Goal: Information Seeking & Learning: Learn about a topic

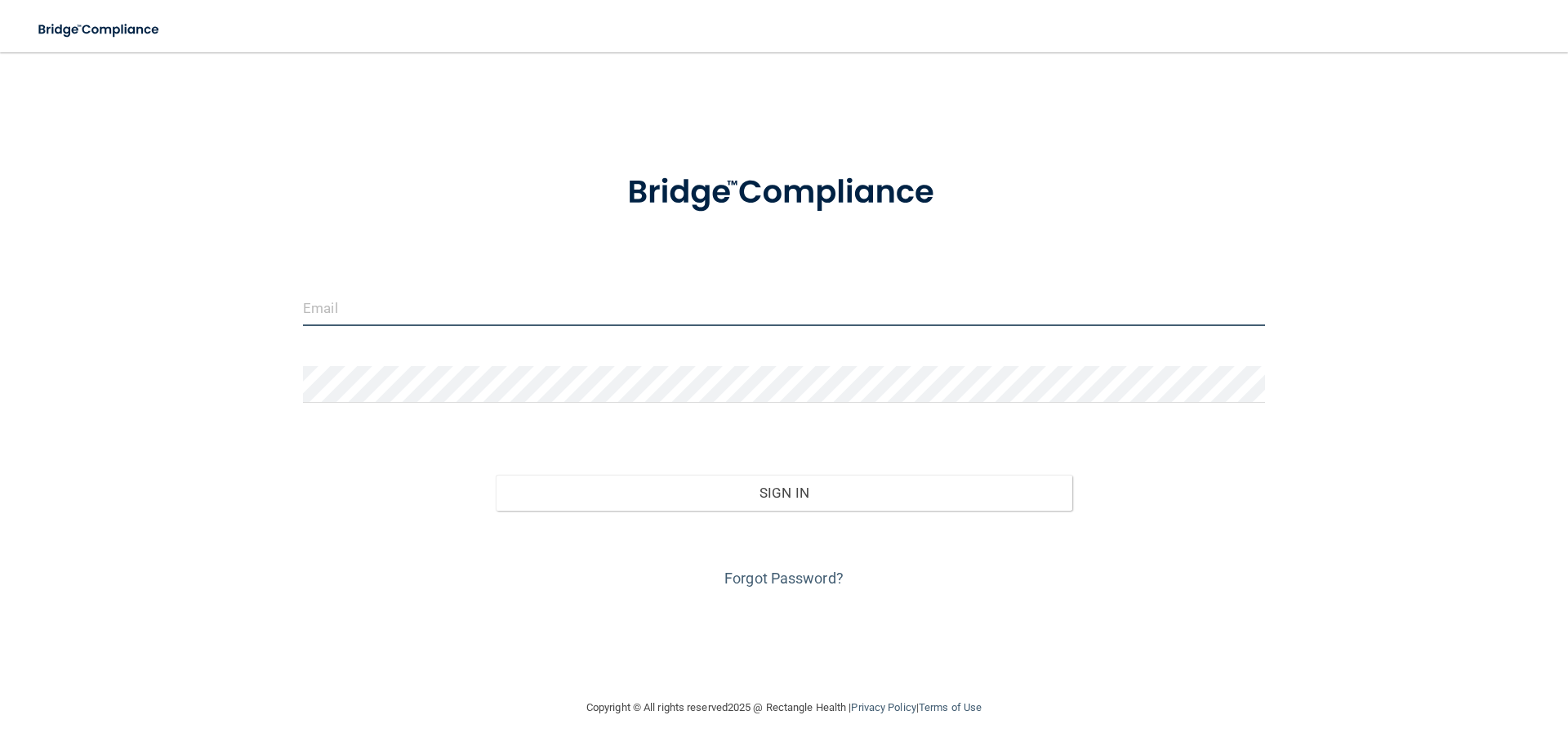
click at [329, 315] on input "email" at bounding box center [784, 307] width 963 height 36
click at [373, 271] on form "Invalid email/password. You don't have permission to access that page. Sign In …" at bounding box center [784, 371] width 963 height 442
click at [334, 317] on input "email" at bounding box center [784, 307] width 963 height 36
type input "[EMAIL_ADDRESS][DOMAIN_NAME]"
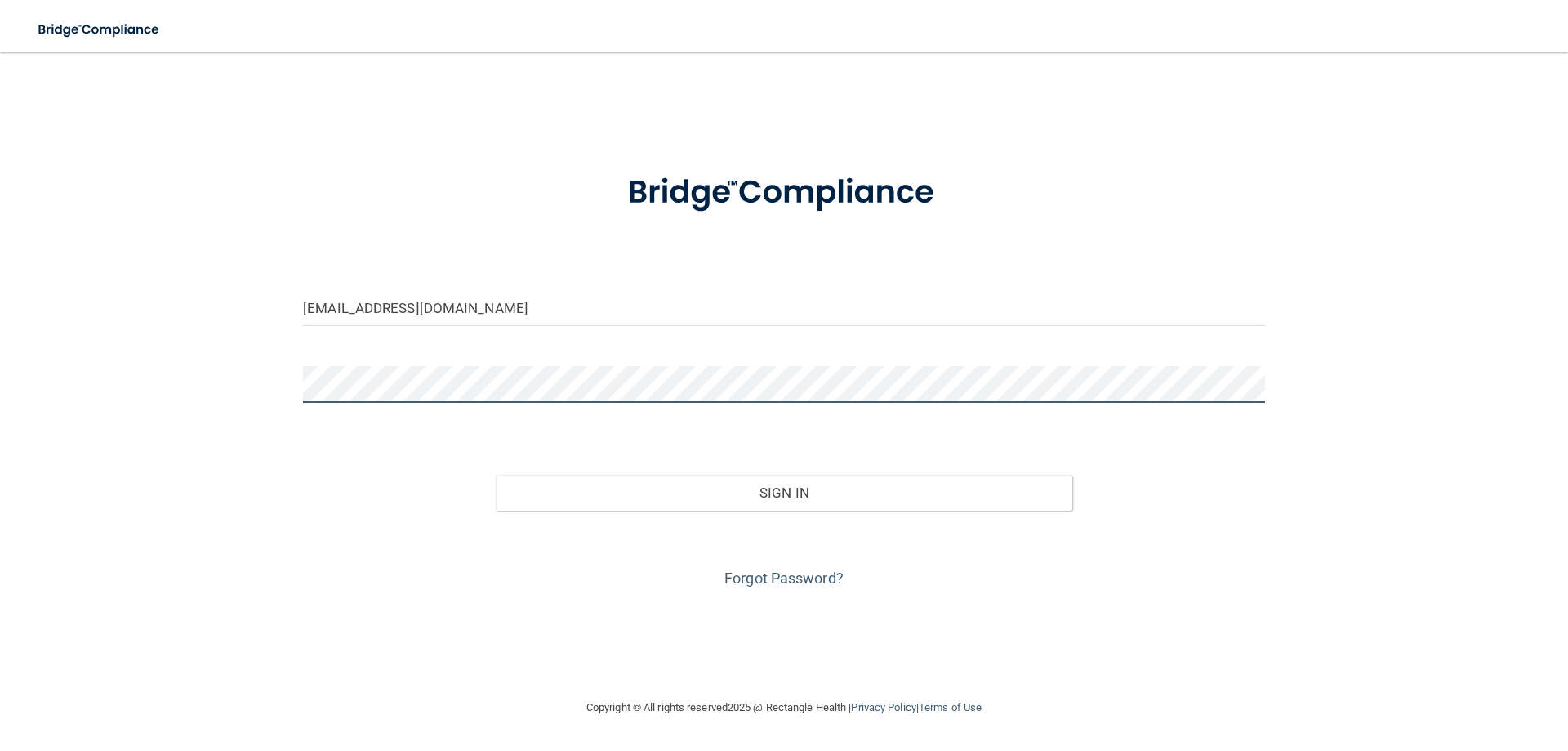
click at [496, 475] on button "Sign In" at bounding box center [784, 493] width 578 height 36
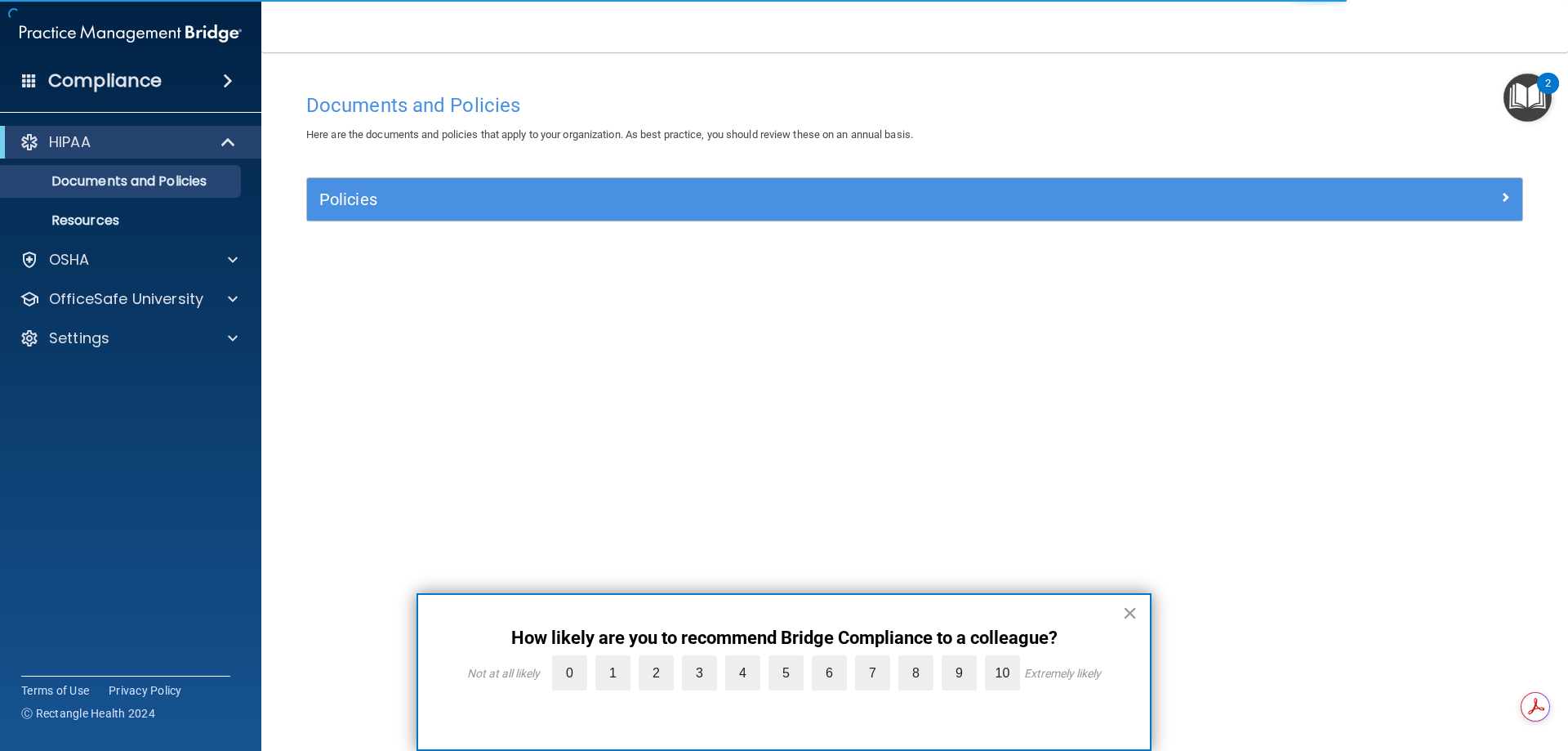
click at [1128, 616] on button "×" at bounding box center [1130, 613] width 16 height 27
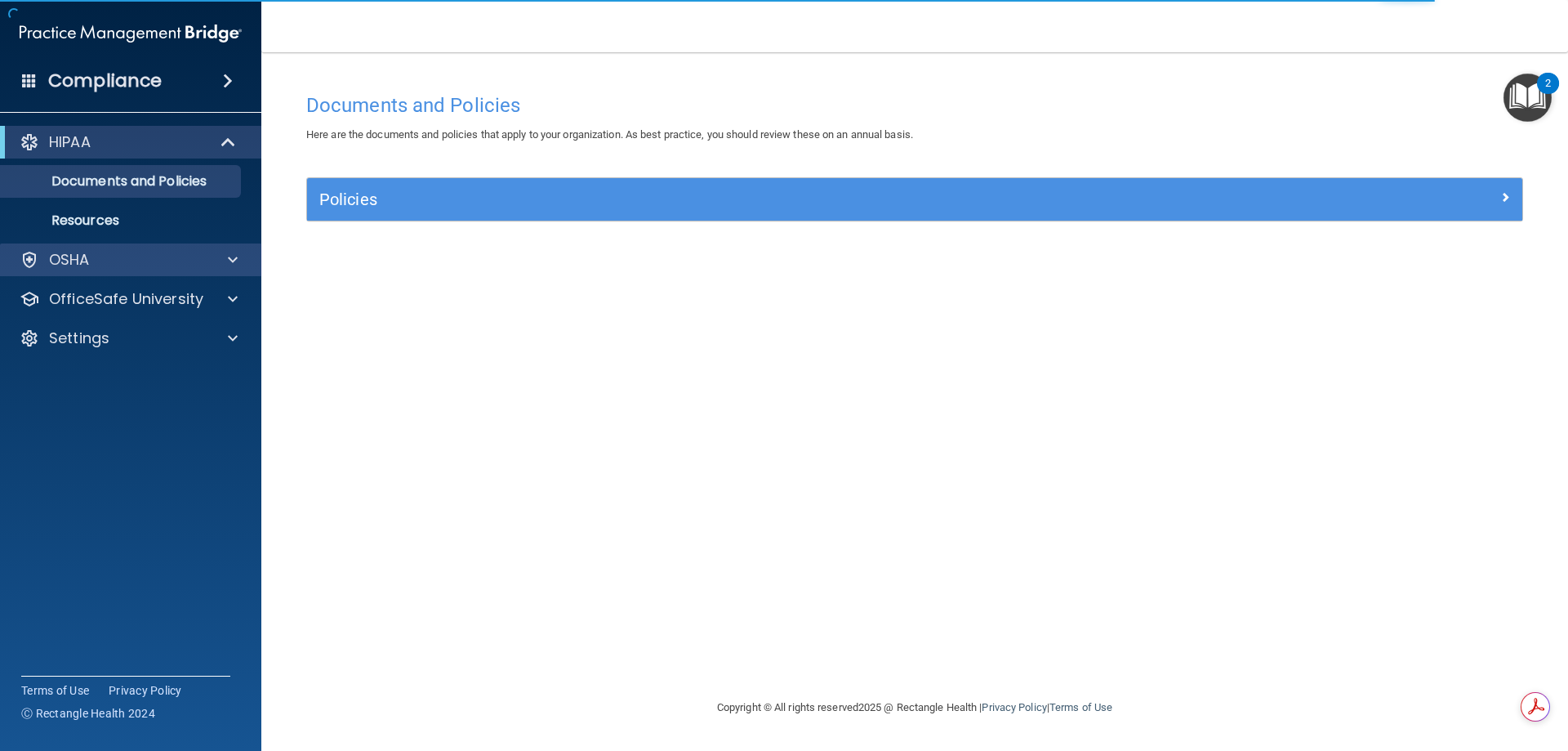
click at [173, 275] on div "OSHA" at bounding box center [131, 259] width 262 height 32
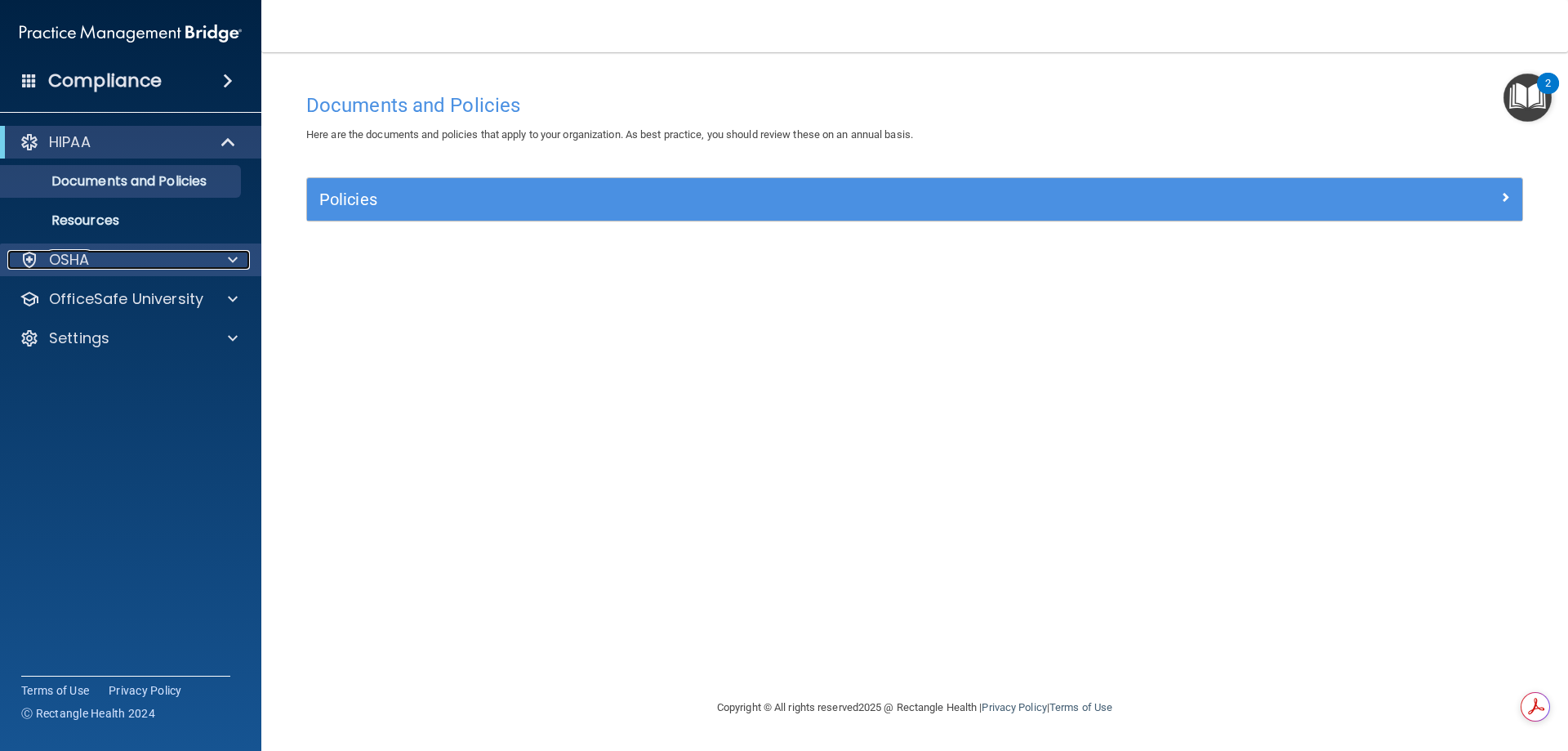
click at [226, 261] on div at bounding box center [231, 260] width 41 height 20
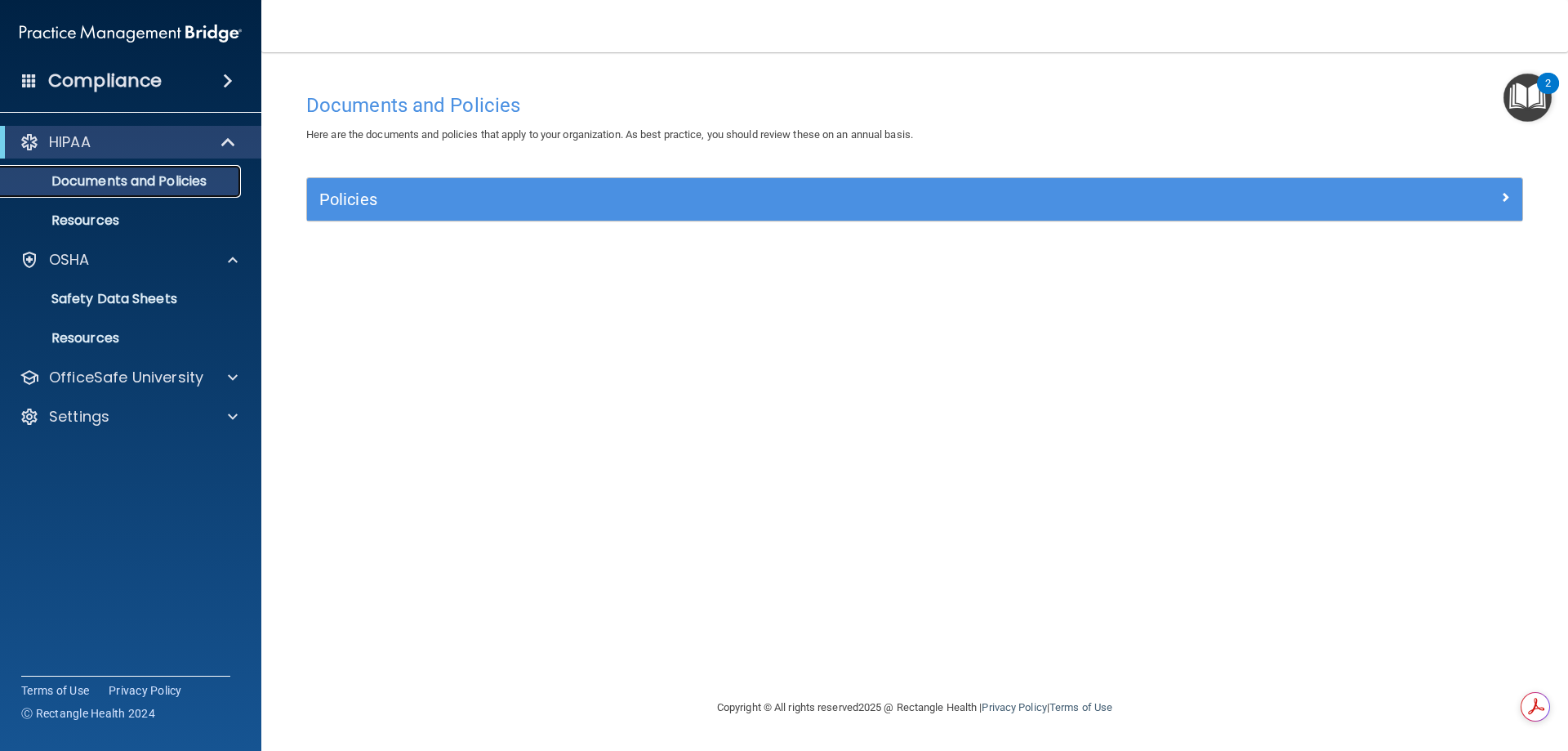
click at [172, 183] on p "Documents and Policies" at bounding box center [122, 181] width 223 height 17
click at [91, 252] on div "OSHA" at bounding box center [108, 260] width 202 height 20
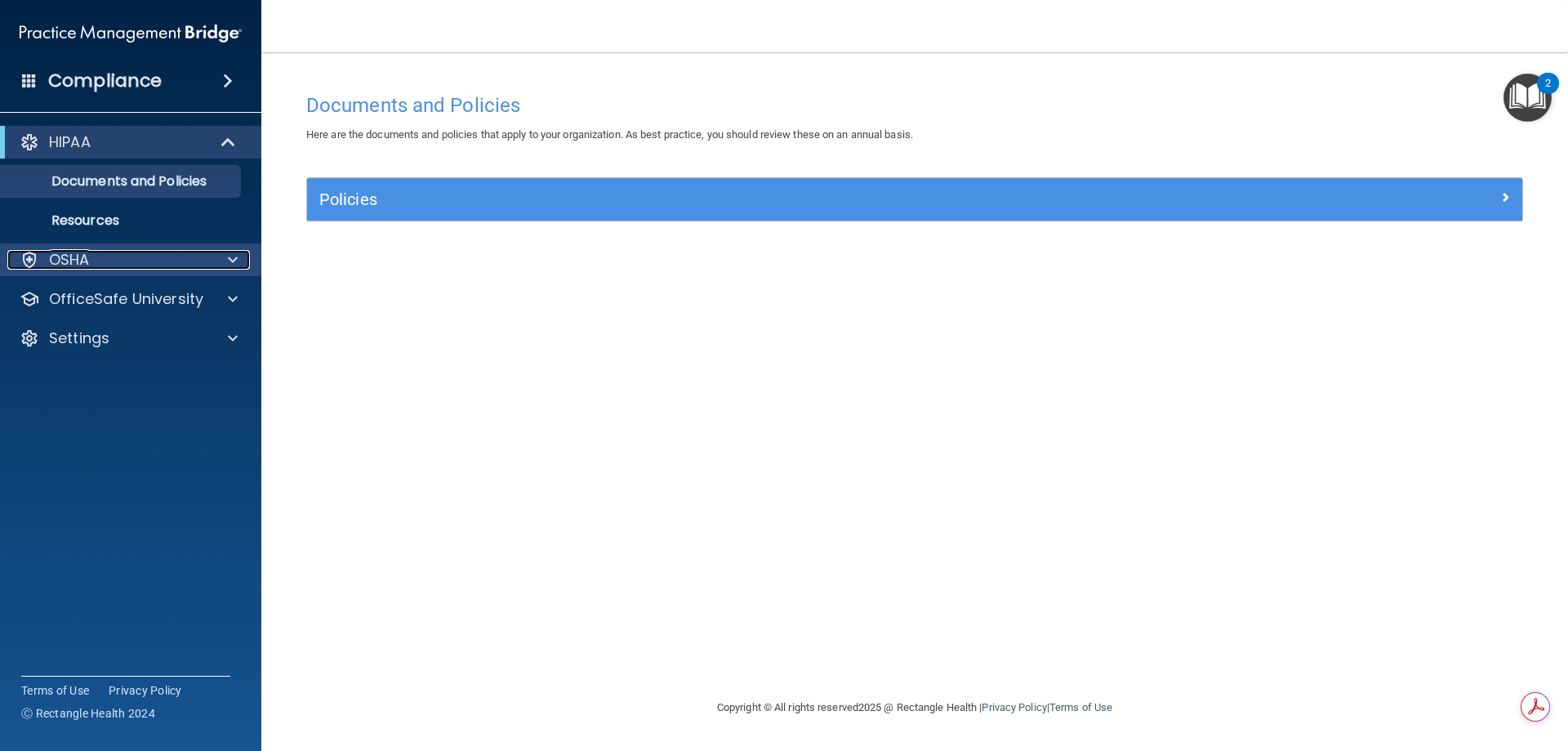
click at [91, 252] on div "OSHA" at bounding box center [108, 260] width 202 height 20
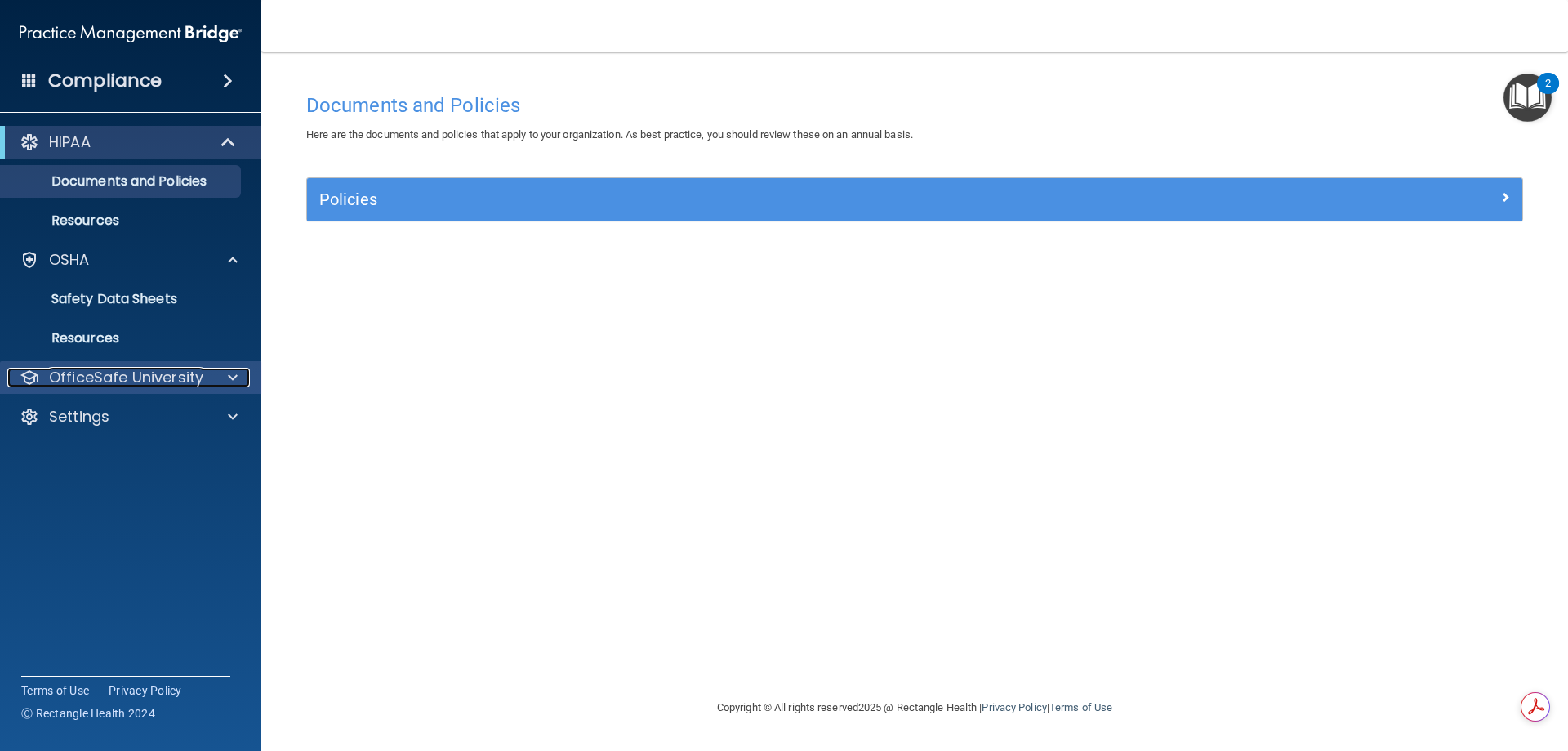
click at [119, 381] on p "OfficeSafe University" at bounding box center [126, 378] width 154 height 20
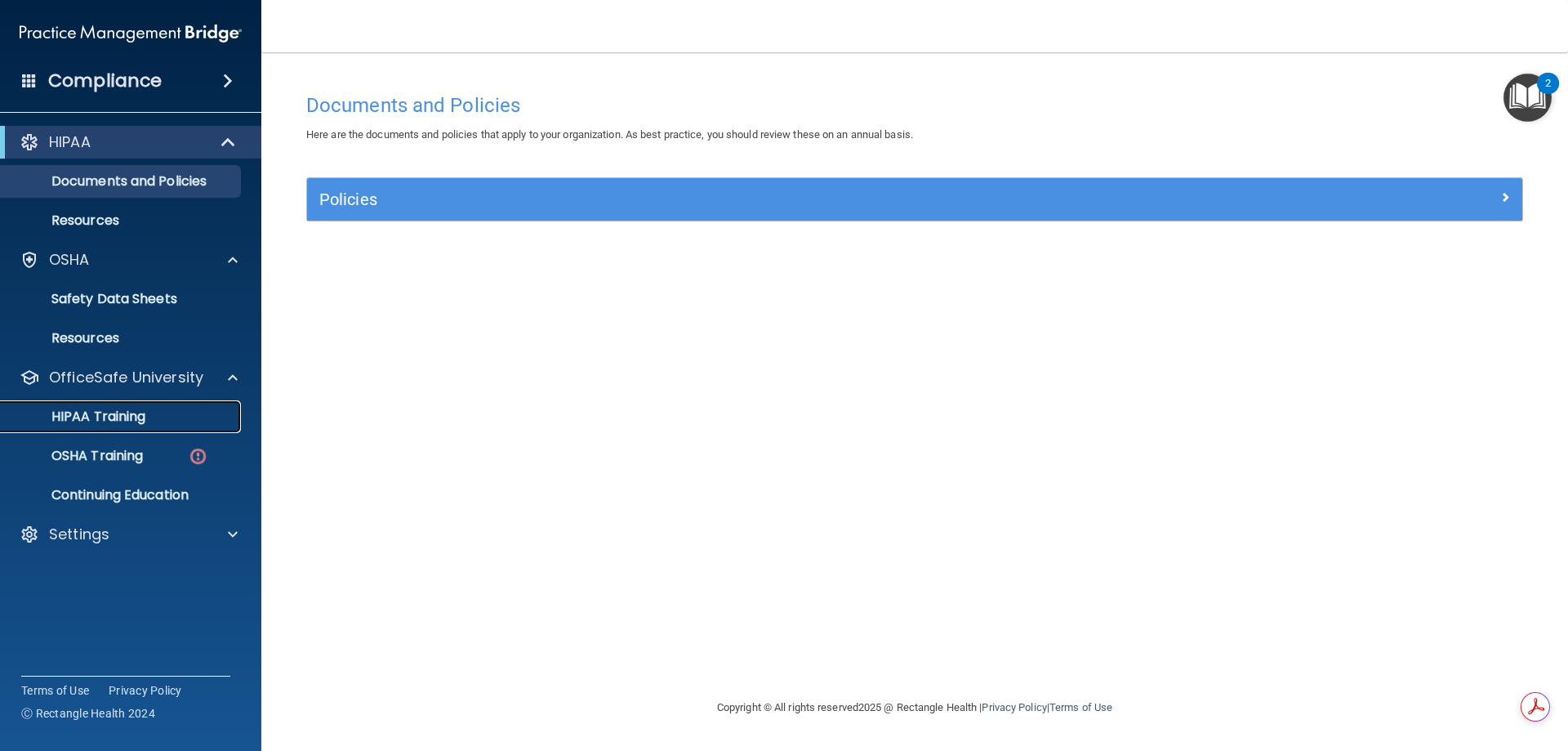
click at [114, 414] on p "HIPAA Training" at bounding box center [78, 416] width 134 height 17
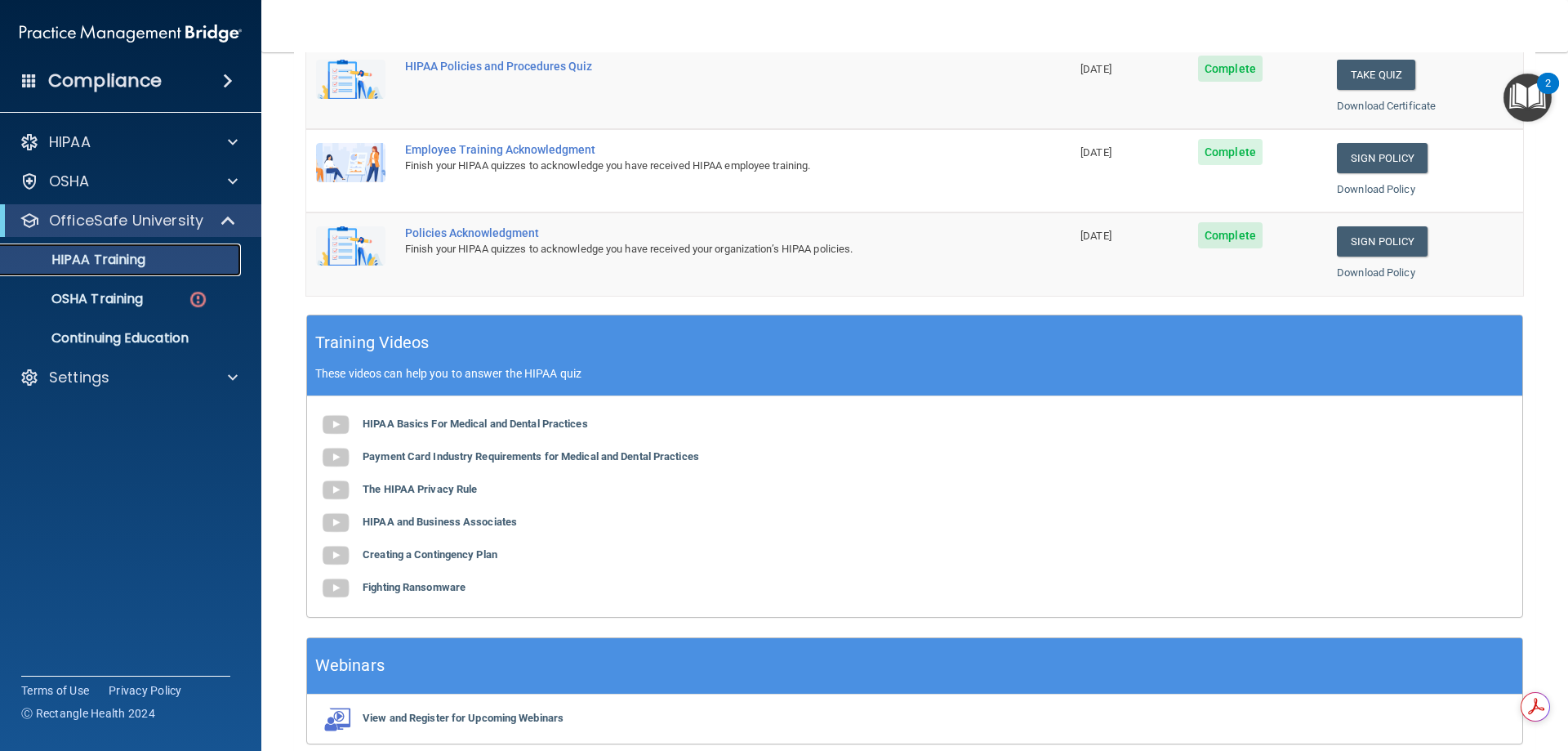
scroll to position [480, 0]
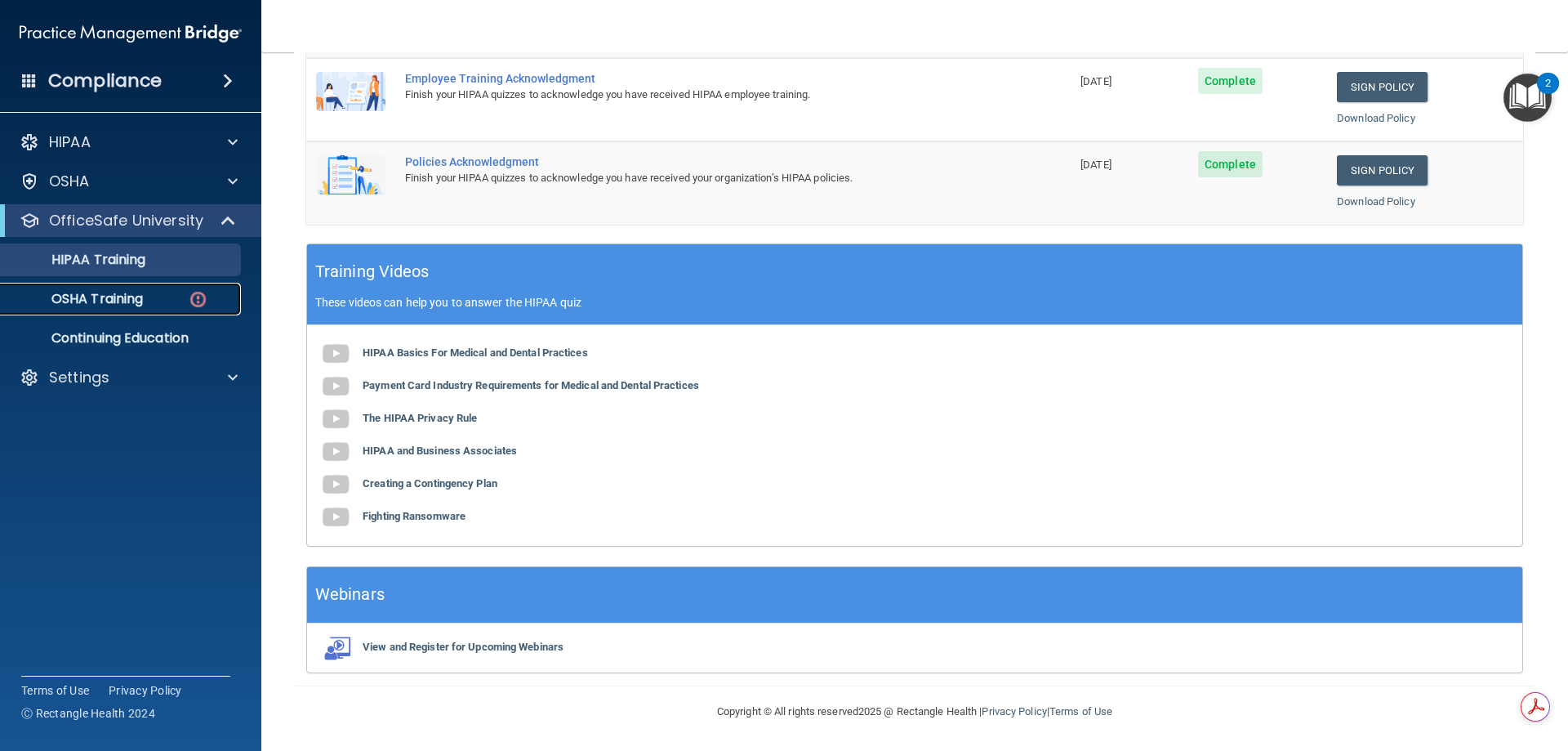
click at [72, 302] on p "OSHA Training" at bounding box center [77, 298] width 132 height 17
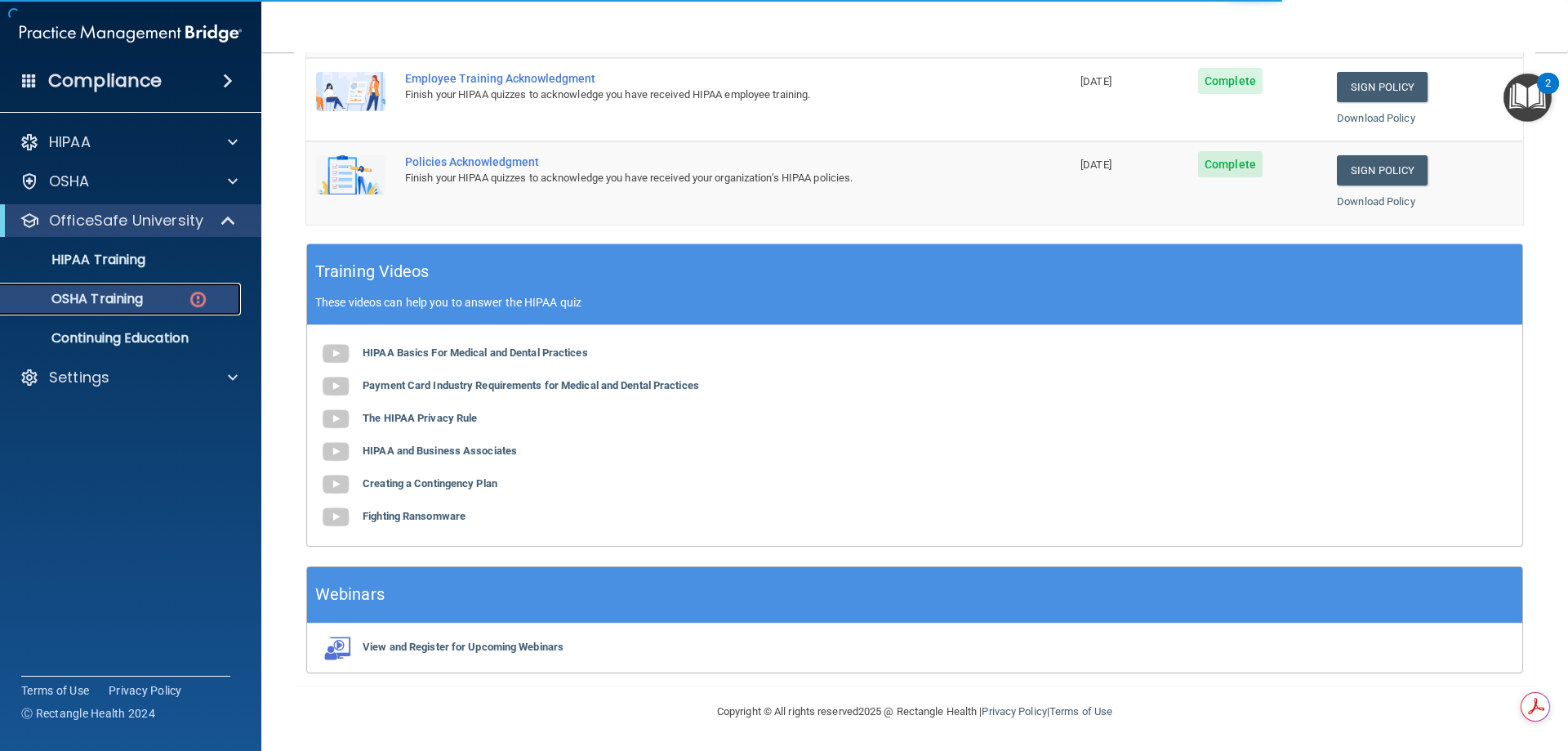
scroll to position [1, 0]
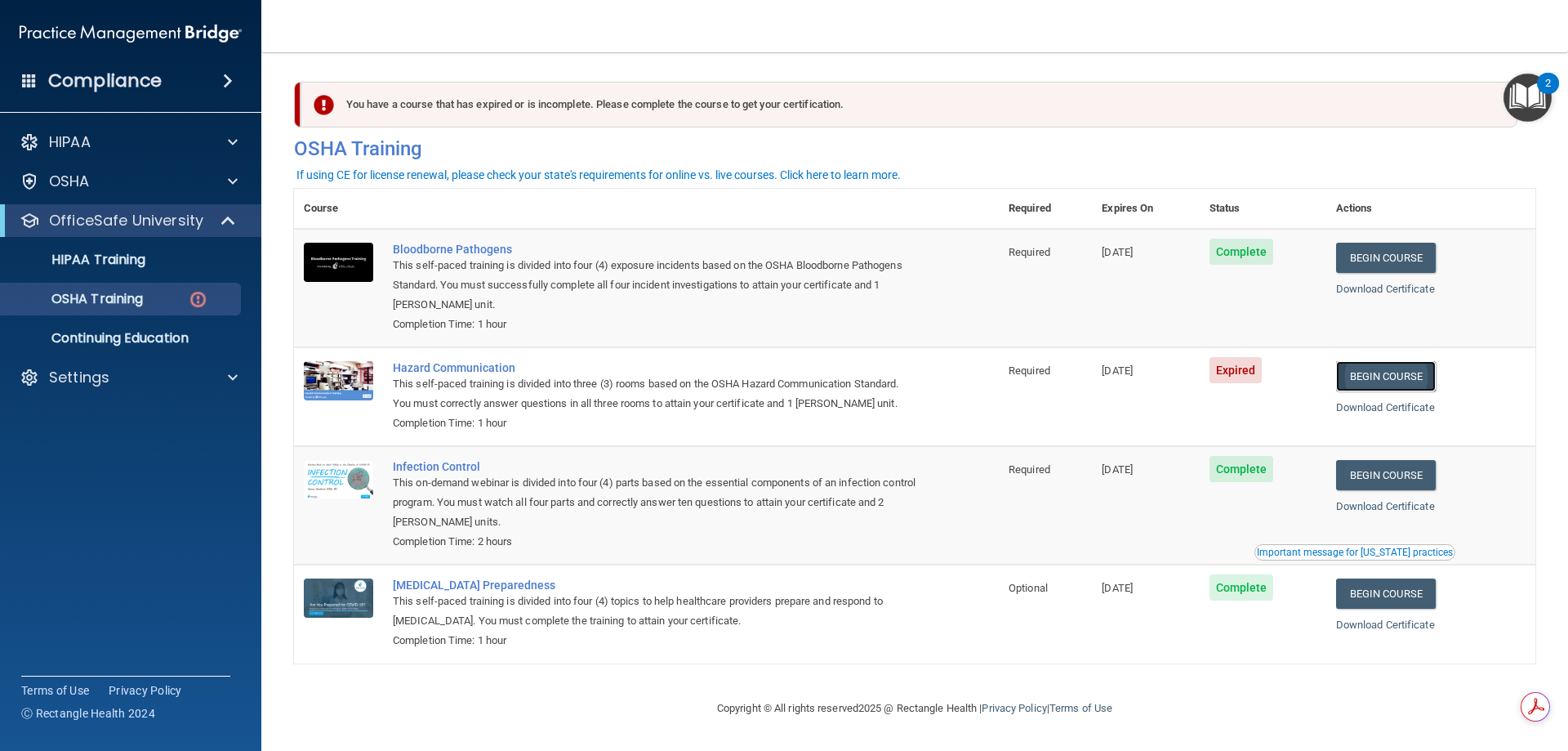
click at [1368, 367] on link "Begin Course" at bounding box center [1386, 376] width 100 height 30
click at [100, 378] on p "Settings" at bounding box center [79, 378] width 61 height 20
click at [64, 462] on p "Sign Out" at bounding box center [122, 456] width 223 height 17
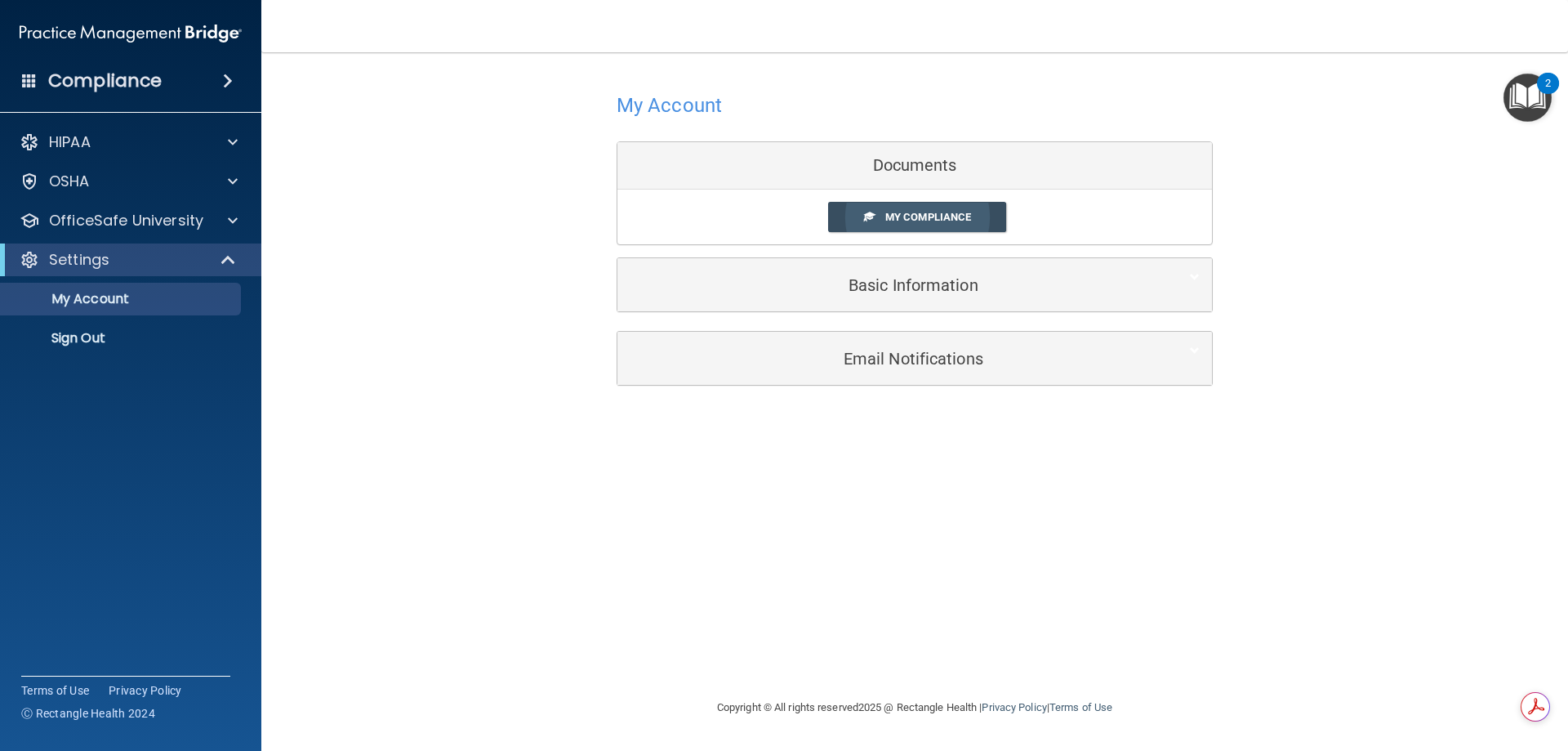
click at [904, 212] on span "My Compliance" at bounding box center [927, 217] width 85 height 12
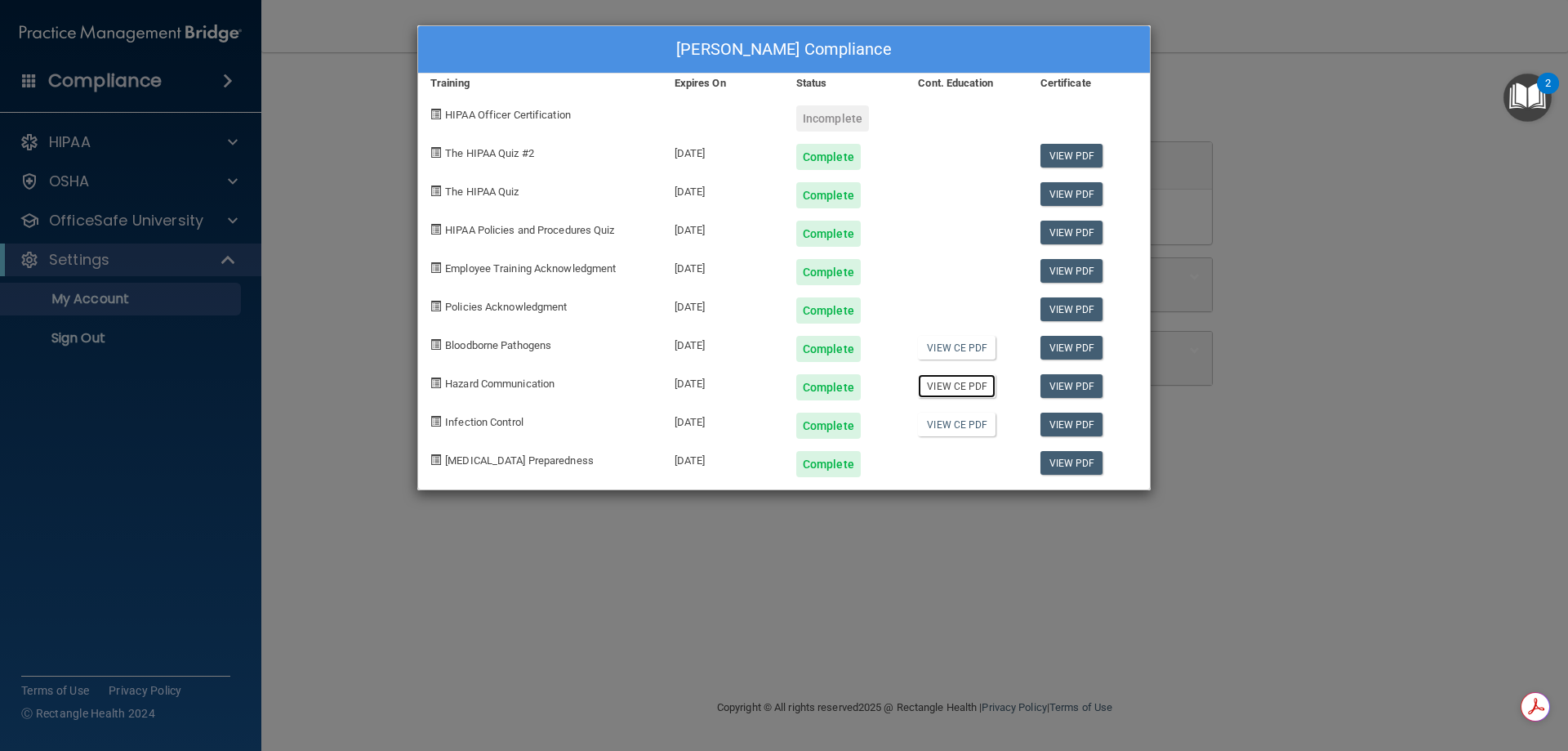
click at [955, 389] on link "View CE PDF" at bounding box center [957, 386] width 78 height 24
click at [957, 391] on link "View CE PDF" at bounding box center [957, 386] width 78 height 24
click at [1085, 388] on link "View PDF" at bounding box center [1072, 386] width 63 height 24
click at [1060, 346] on link "View PDF" at bounding box center [1072, 348] width 63 height 24
click at [1069, 423] on link "View PDF" at bounding box center [1072, 424] width 63 height 24
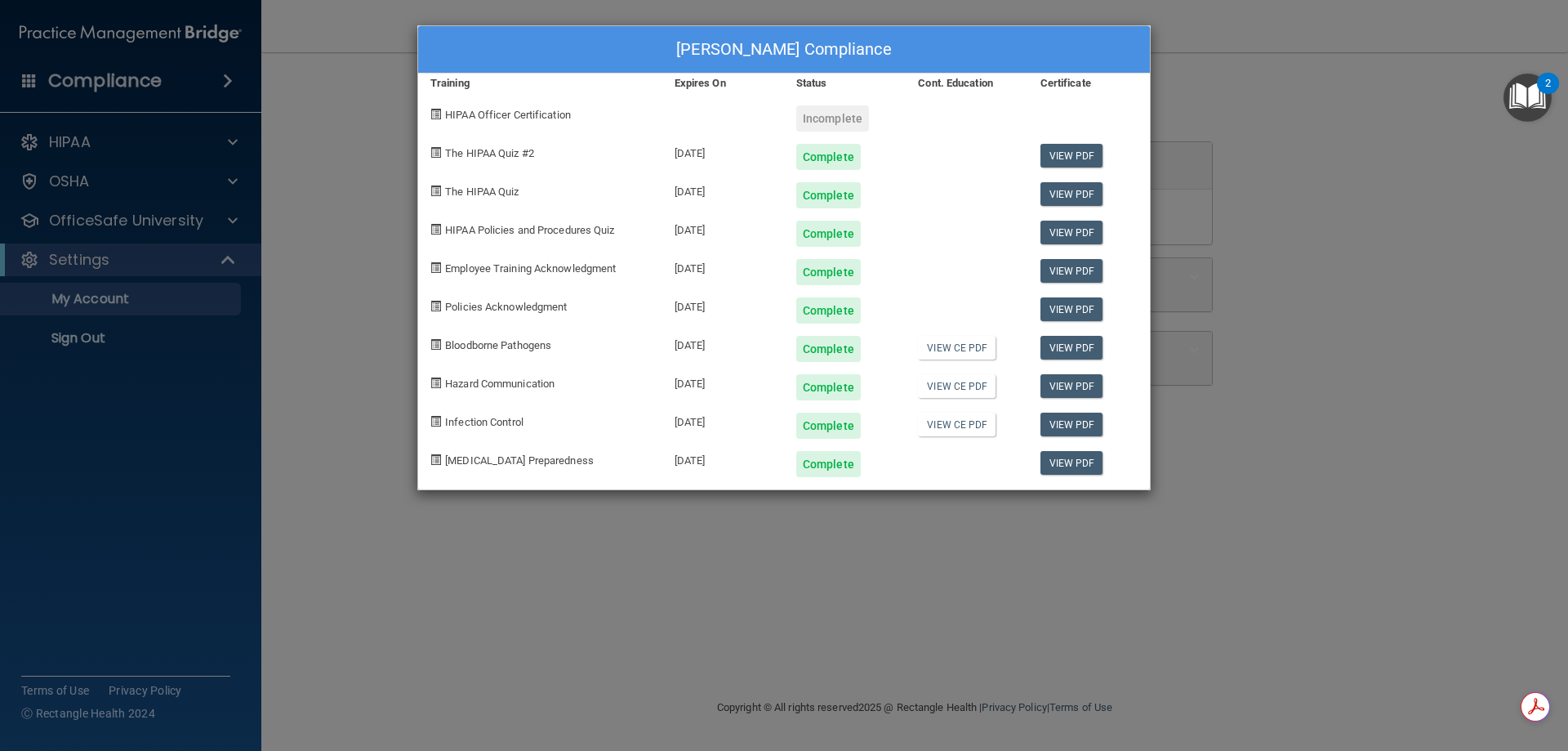
click at [322, 366] on div "[PERSON_NAME] Compliance Training Expires On Status Cont. Education Certificate…" at bounding box center [784, 375] width 1568 height 751
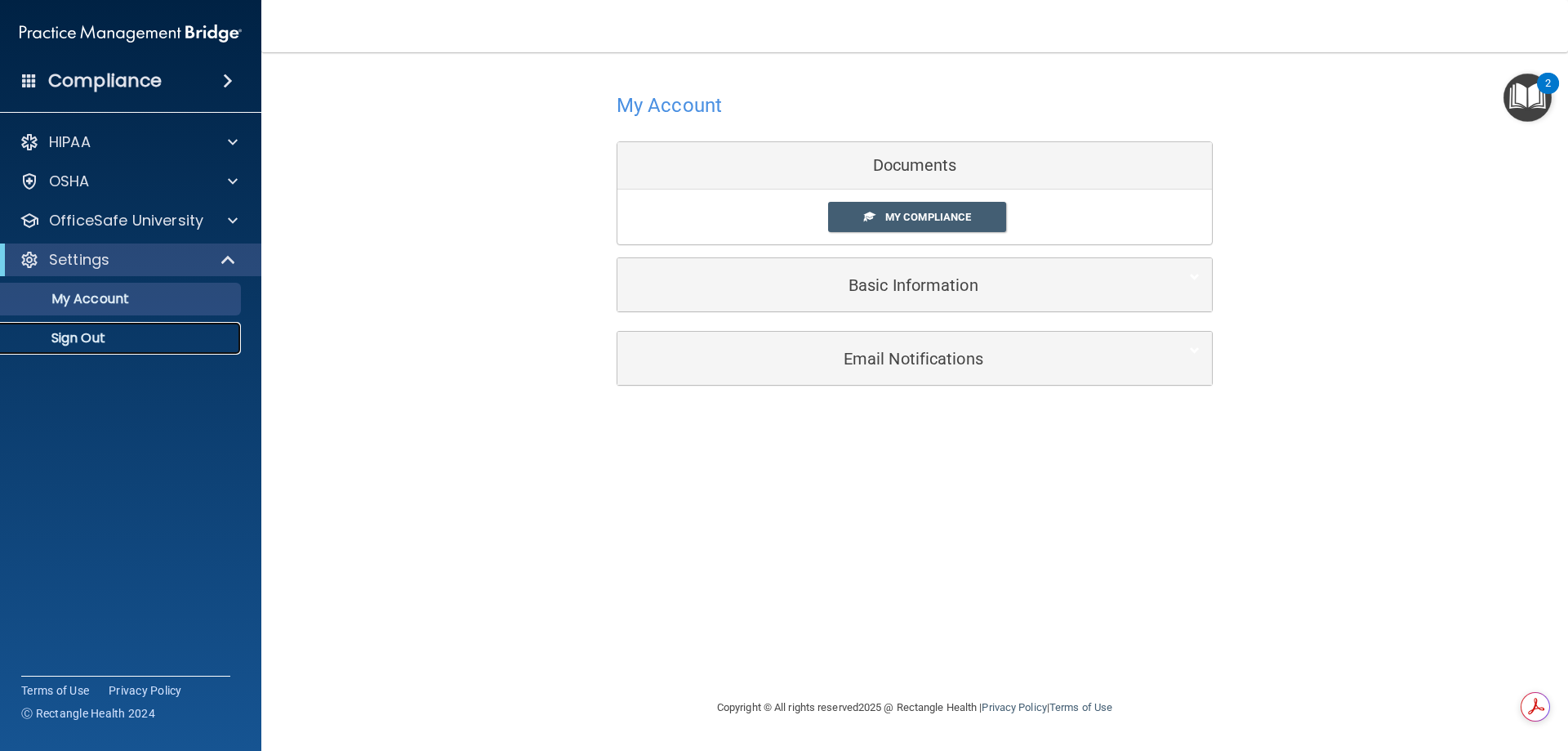
click at [58, 344] on p "Sign Out" at bounding box center [122, 338] width 223 height 17
